Goal: Task Accomplishment & Management: Manage account settings

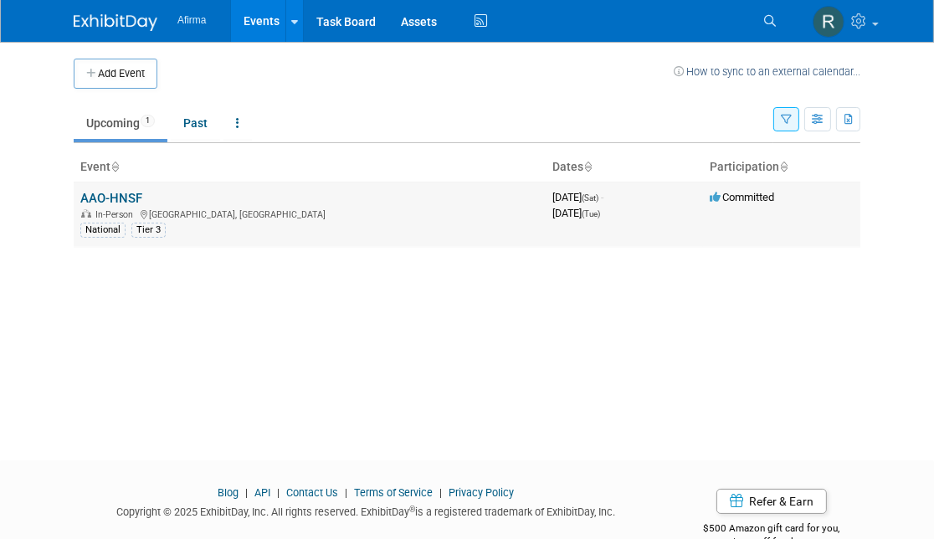
click at [115, 191] on link "AAO-HNSF" at bounding box center [111, 198] width 62 height 15
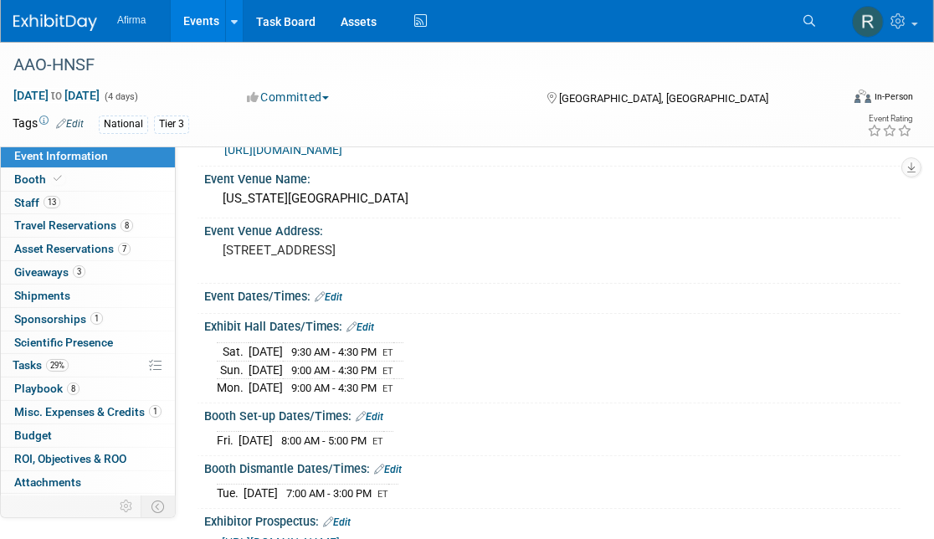
scroll to position [45, 0]
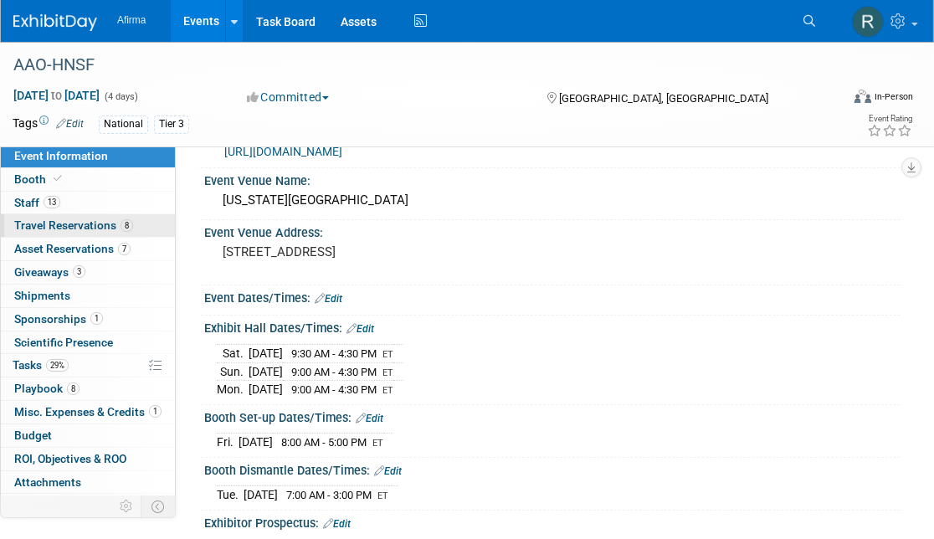
click at [41, 219] on span "Travel Reservations 8" at bounding box center [73, 224] width 119 height 13
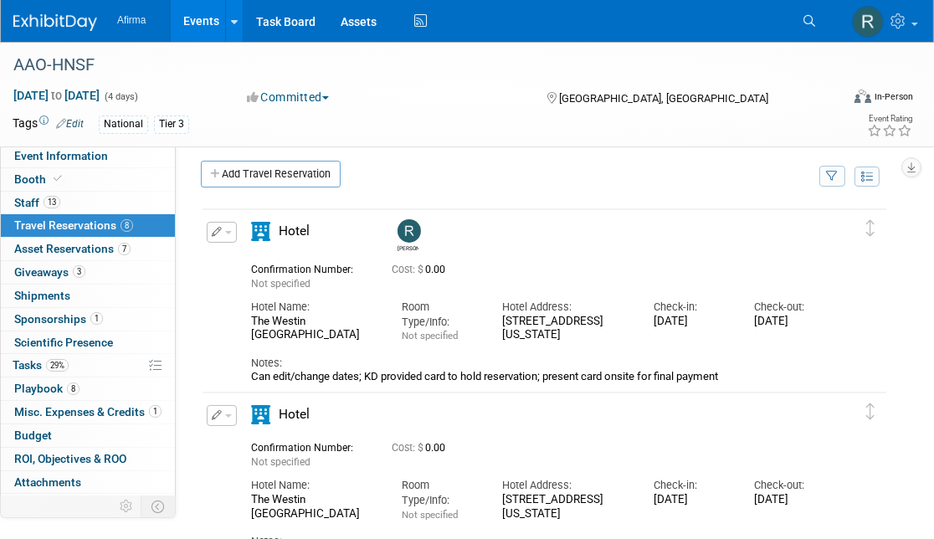
scroll to position [0, 0]
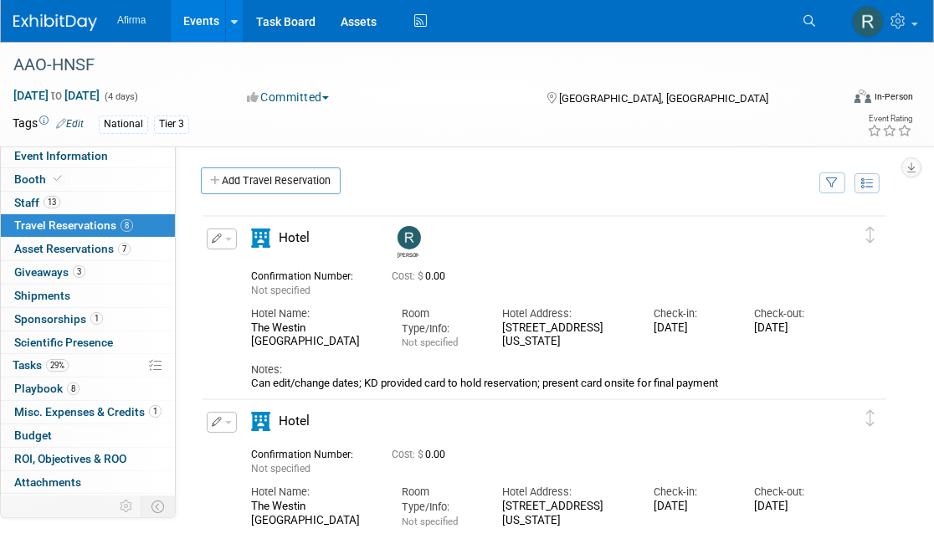
click at [220, 233] on icon "button" at bounding box center [217, 238] width 11 height 10
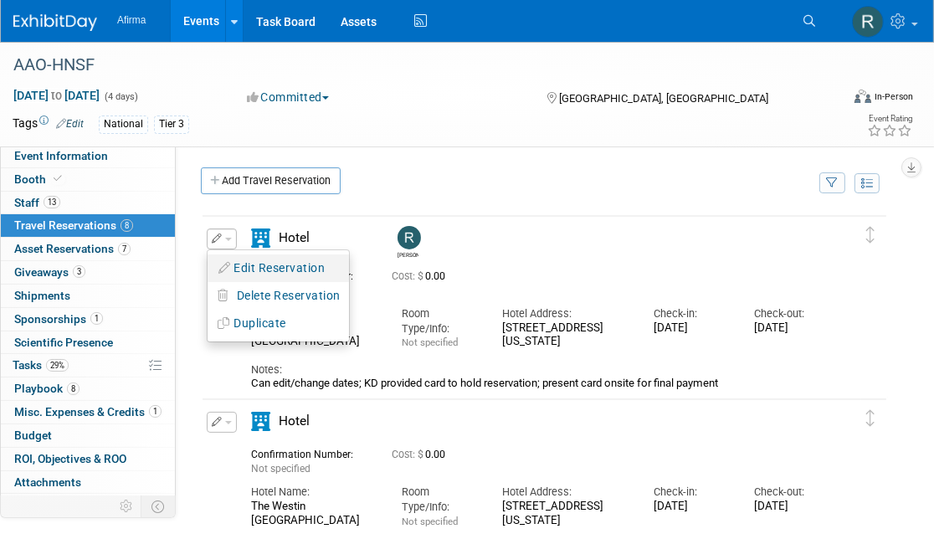
click at [238, 264] on button "Edit Reservation" at bounding box center [278, 268] width 141 height 24
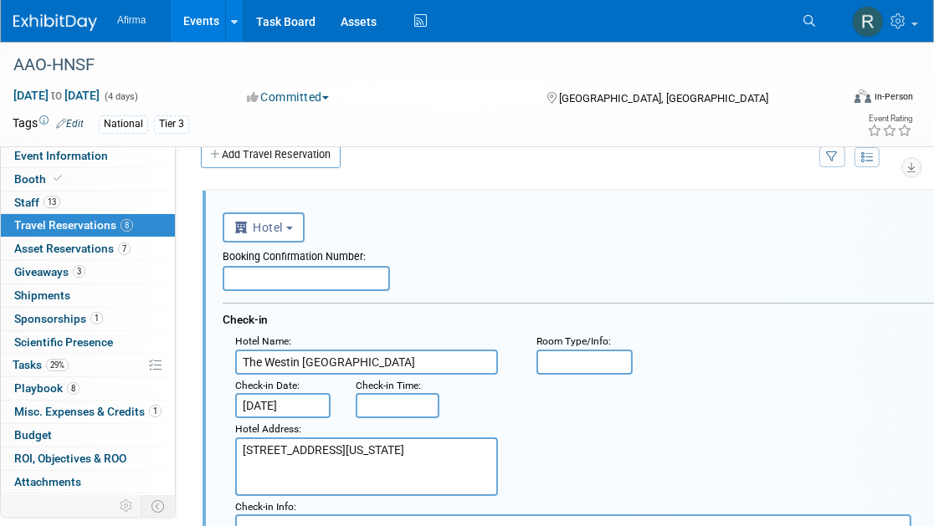
click at [238, 275] on input "text" at bounding box center [306, 278] width 167 height 25
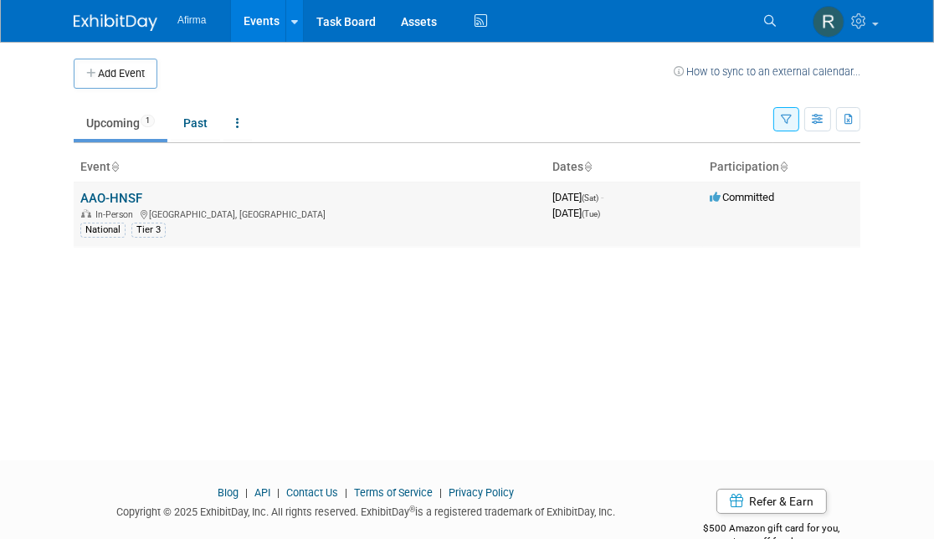
click at [126, 192] on link "AAO-HNSF" at bounding box center [111, 198] width 62 height 15
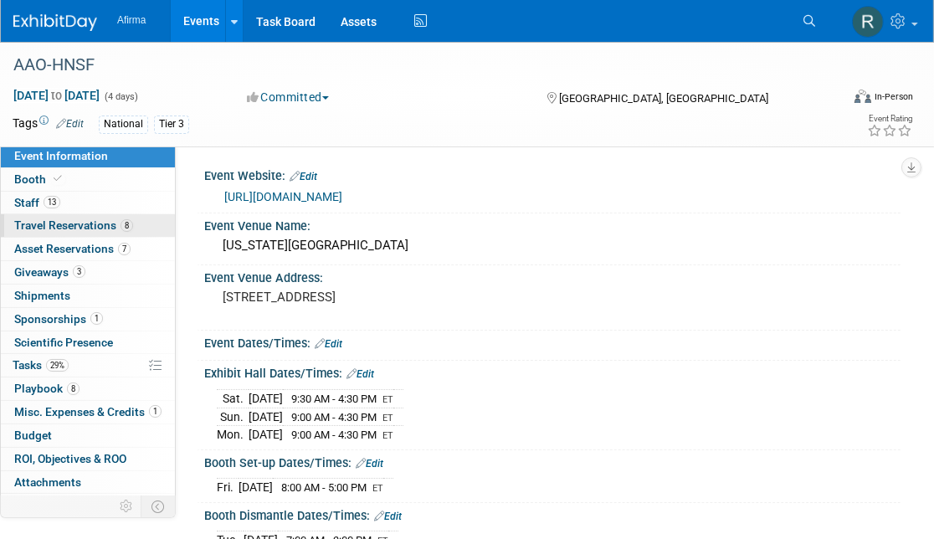
click at [92, 218] on span "Travel Reservations 8" at bounding box center [73, 224] width 119 height 13
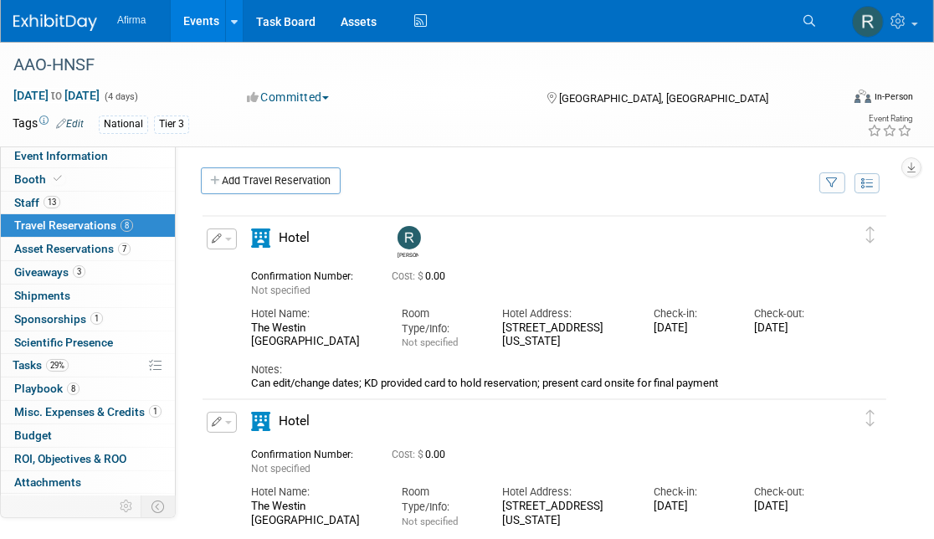
click at [213, 234] on icon "button" at bounding box center [217, 238] width 11 height 10
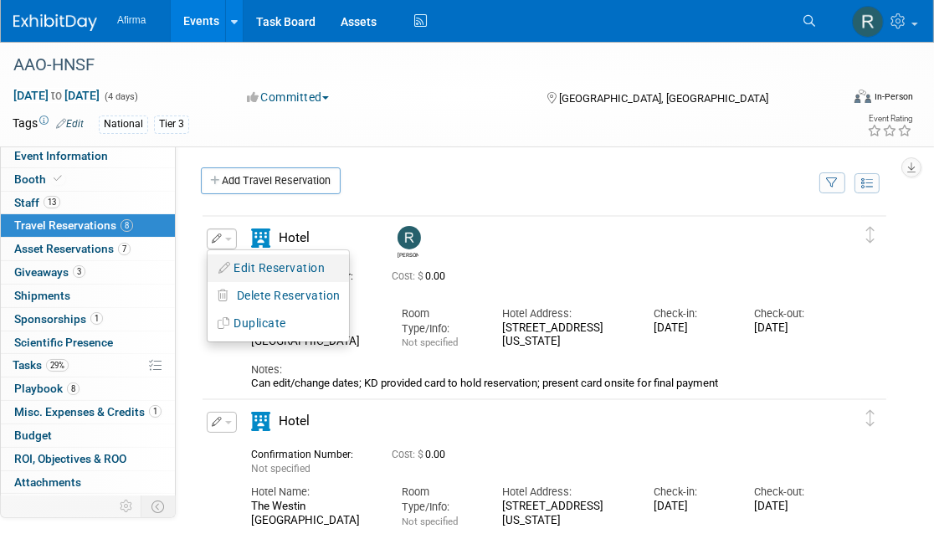
click at [240, 262] on button "Edit Reservation" at bounding box center [278, 268] width 141 height 24
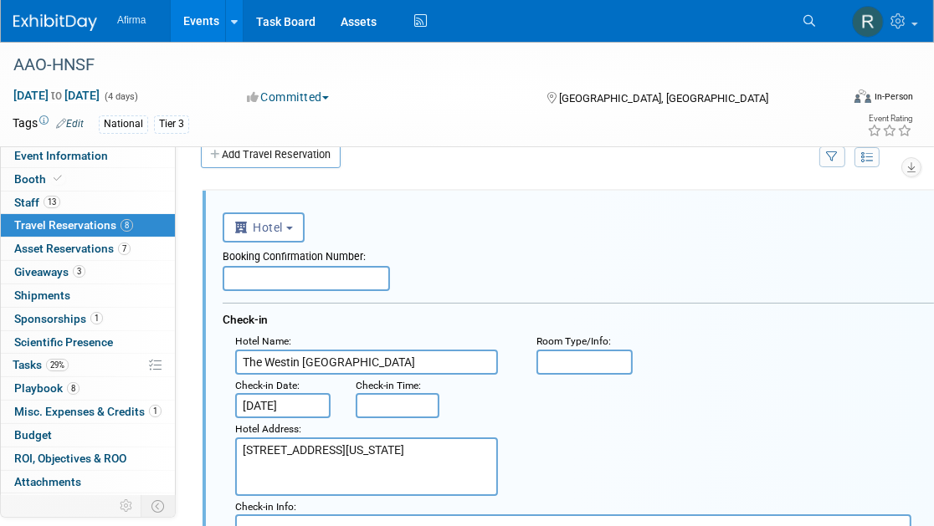
click at [37, 221] on span "Travel Reservations 8" at bounding box center [73, 224] width 119 height 13
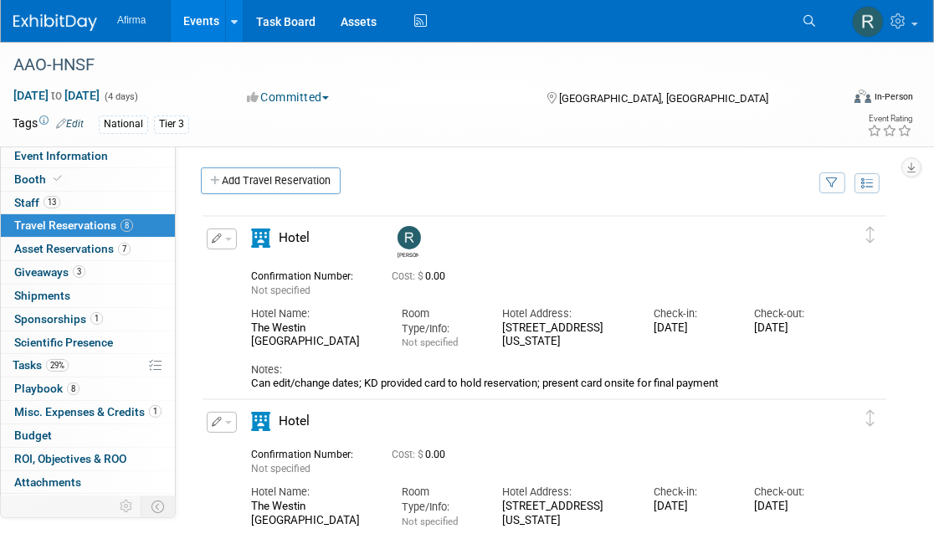
click at [215, 233] on icon "button" at bounding box center [217, 238] width 11 height 10
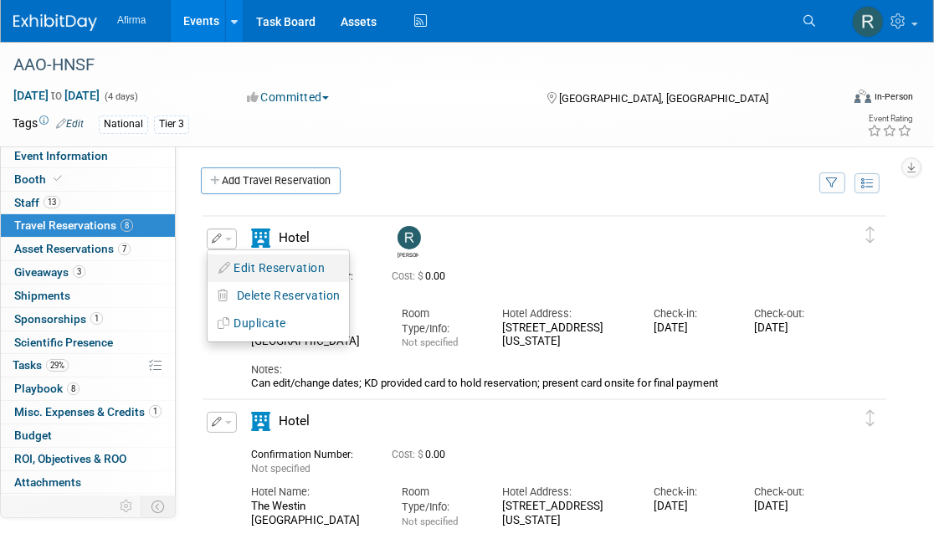
click at [233, 262] on button "Edit Reservation" at bounding box center [278, 268] width 141 height 24
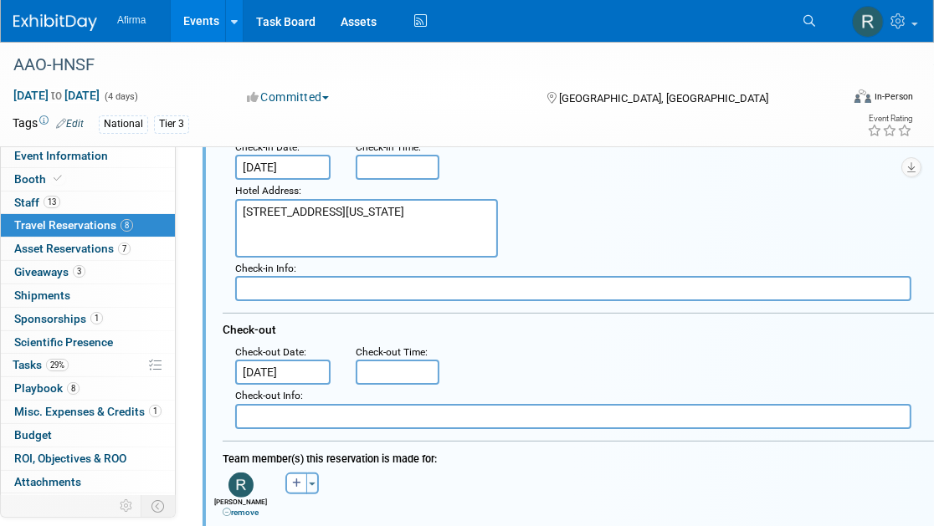
scroll to position [315, 0]
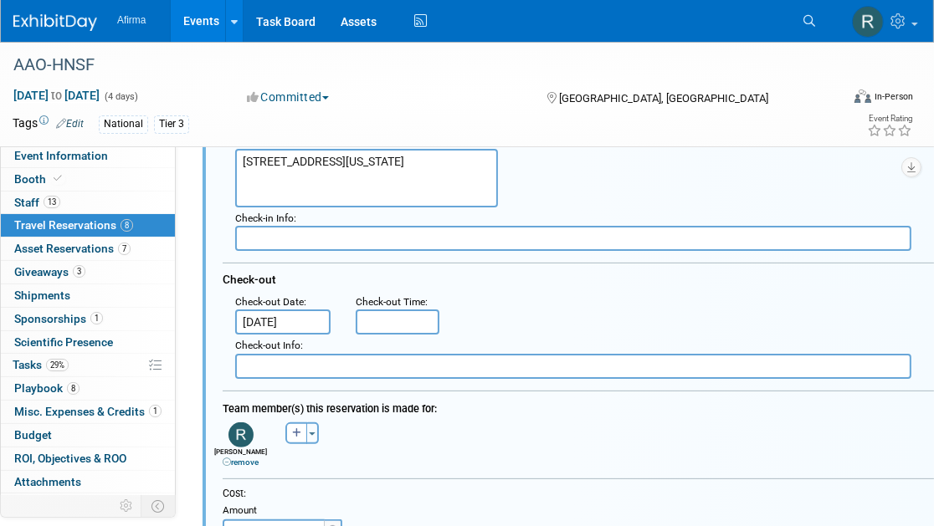
click at [279, 310] on input "[DATE]" at bounding box center [282, 322] width 95 height 25
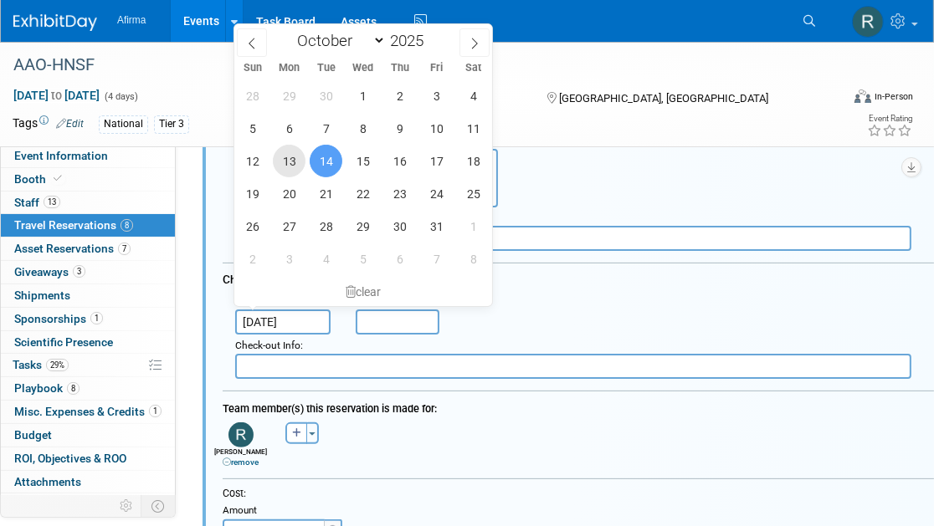
click at [287, 156] on span "13" at bounding box center [289, 161] width 33 height 33
type input "[DATE]"
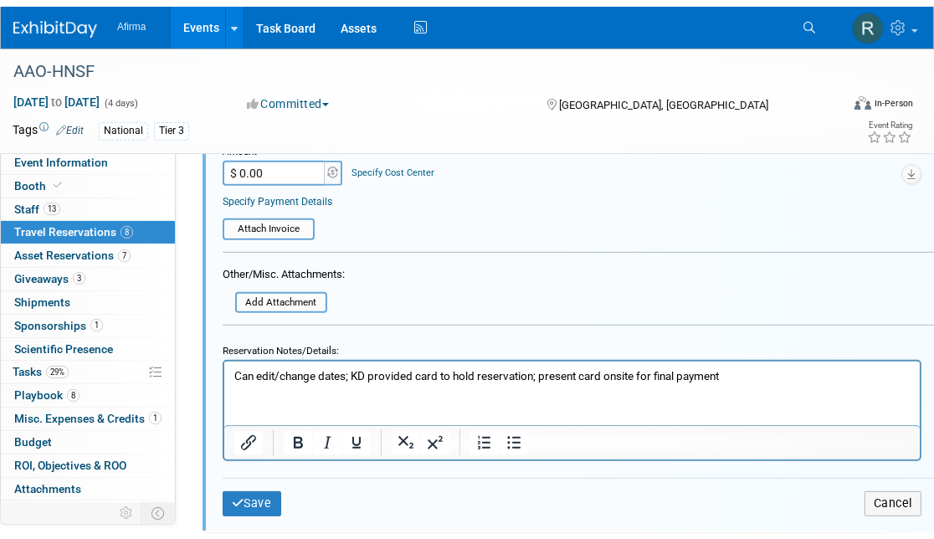
scroll to position [692, 0]
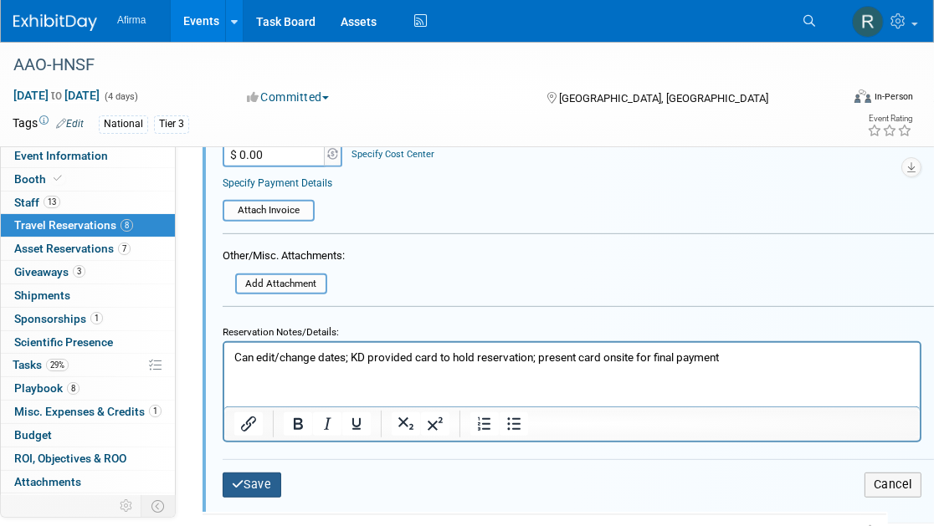
click at [264, 477] on button "Save" at bounding box center [252, 485] width 59 height 24
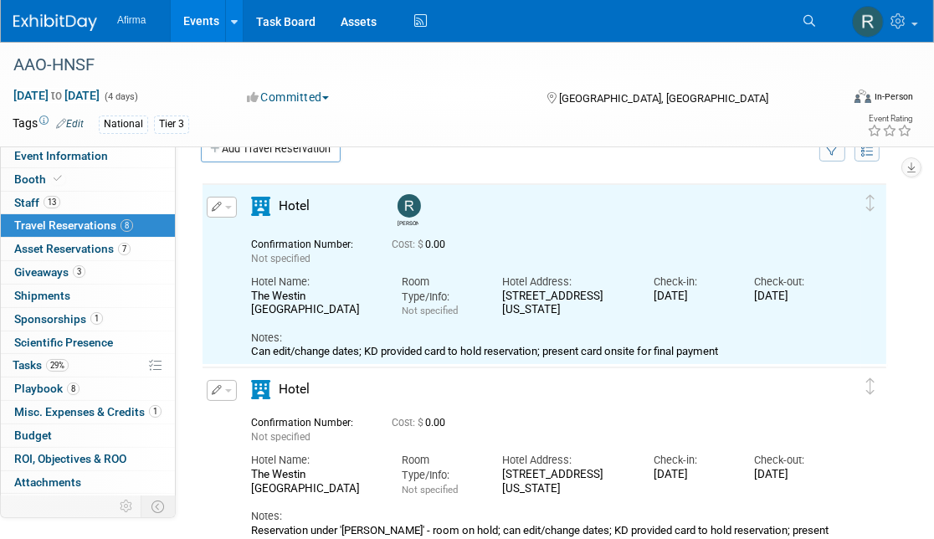
scroll to position [26, 0]
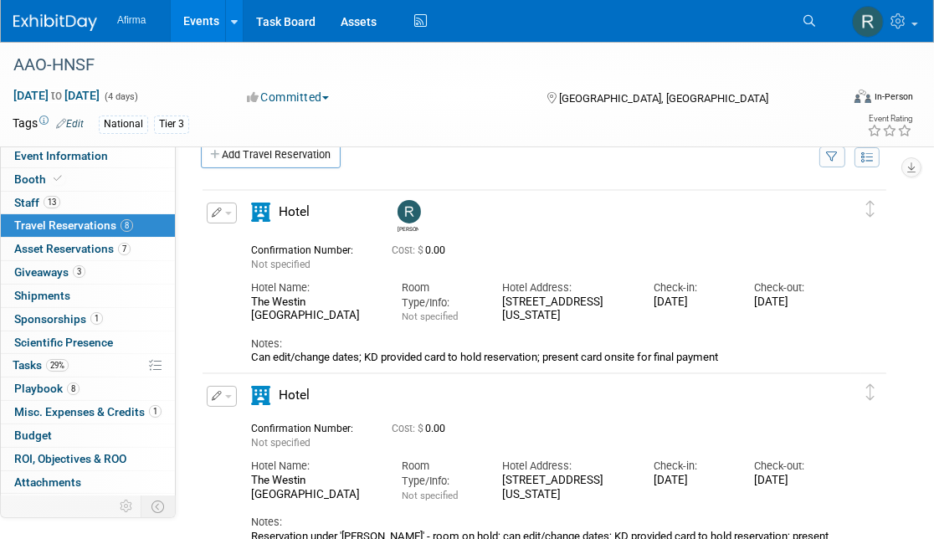
click at [73, 219] on span "Travel Reservations 8" at bounding box center [73, 224] width 119 height 13
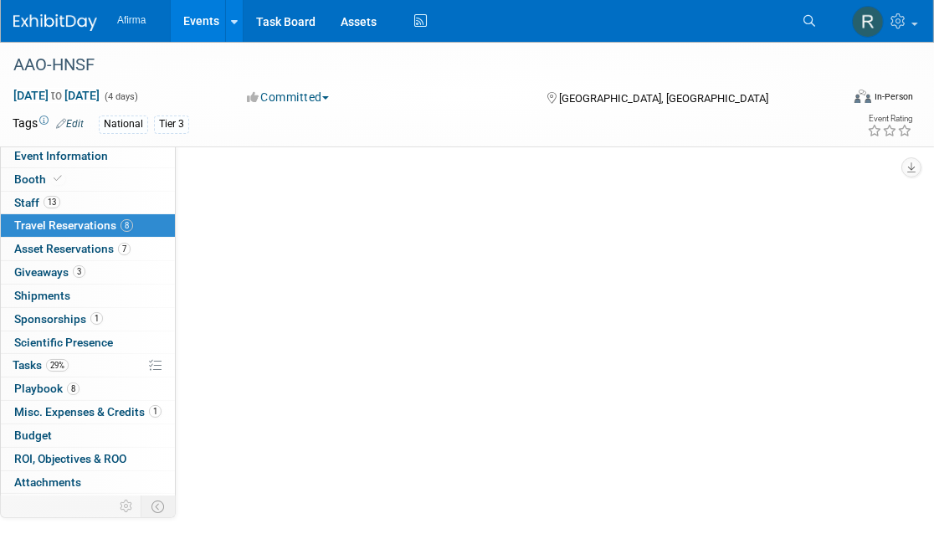
scroll to position [0, 0]
